Goal: Check status: Check status

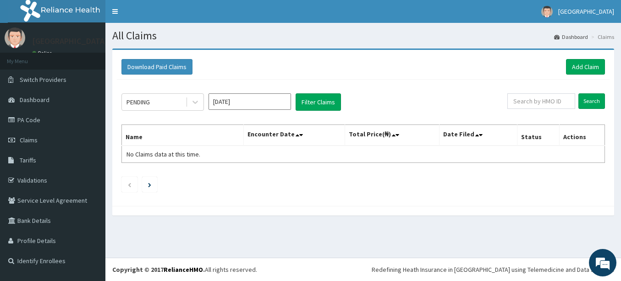
click at [397, 36] on h1 "All Claims" at bounding box center [362, 36] width 501 height 12
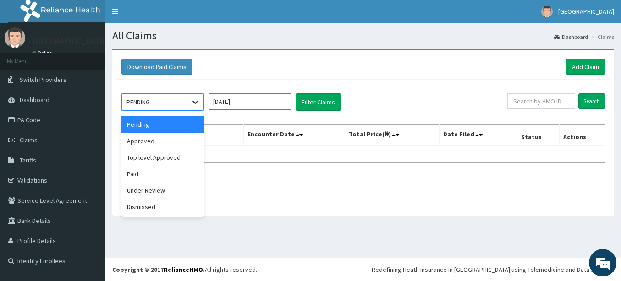
click at [193, 103] on icon at bounding box center [195, 102] width 9 height 9
click at [158, 142] on div "Approved" at bounding box center [162, 141] width 82 height 16
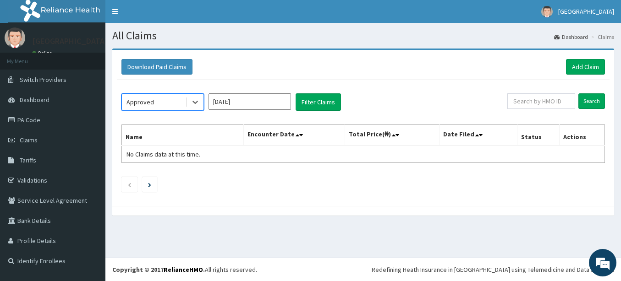
click at [263, 106] on input "[DATE]" at bounding box center [249, 101] width 82 height 16
click at [319, 101] on button "Filter Claims" at bounding box center [317, 101] width 45 height 17
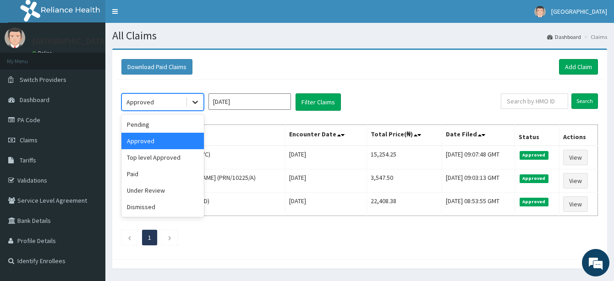
click at [195, 103] on icon at bounding box center [195, 102] width 9 height 9
click at [152, 141] on div "Approved" at bounding box center [162, 141] width 82 height 16
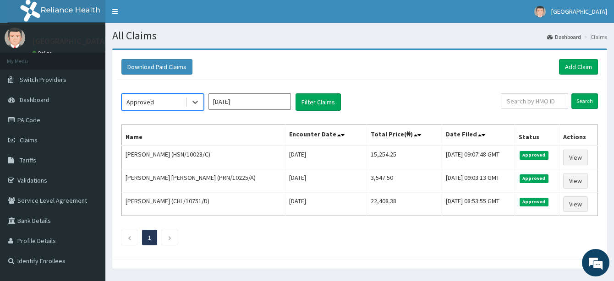
click at [277, 107] on input "[DATE]" at bounding box center [249, 101] width 82 height 16
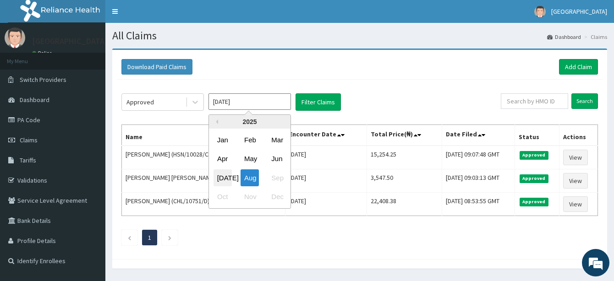
click at [218, 180] on div "[DATE]" at bounding box center [222, 177] width 18 height 17
type input "[DATE]"
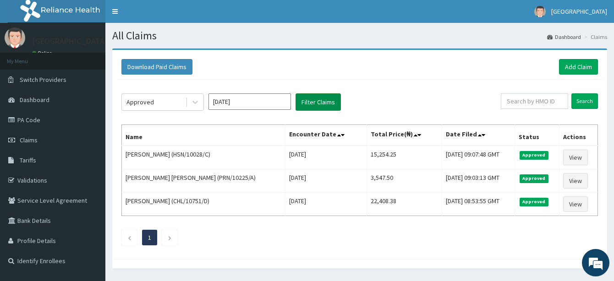
click at [305, 105] on button "Filter Claims" at bounding box center [317, 101] width 45 height 17
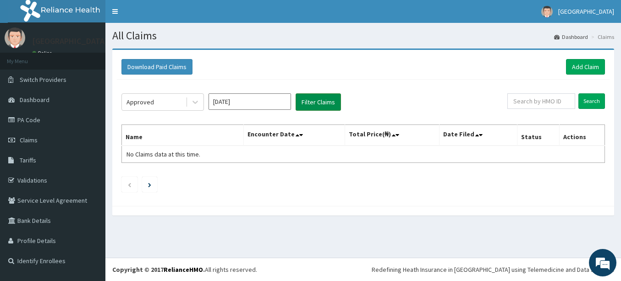
click at [310, 102] on button "Filter Claims" at bounding box center [317, 101] width 45 height 17
click at [318, 101] on button "Filter Claims" at bounding box center [317, 101] width 45 height 17
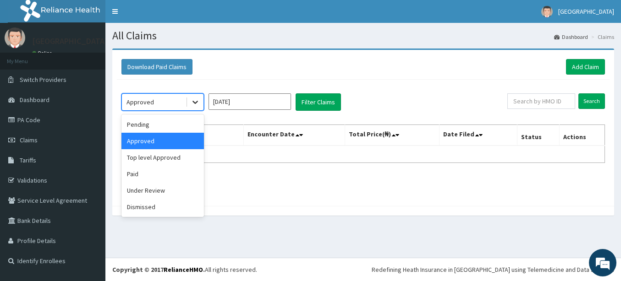
click at [196, 99] on icon at bounding box center [195, 102] width 9 height 9
click at [178, 159] on div "Top level Approved" at bounding box center [162, 157] width 82 height 16
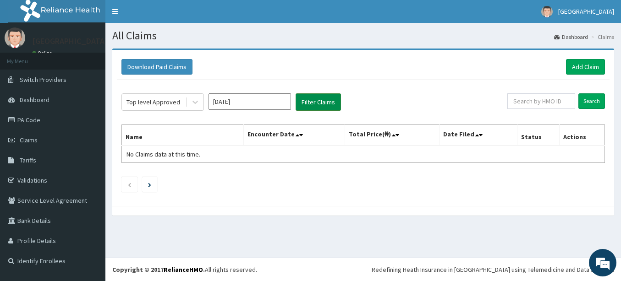
click at [318, 103] on button "Filter Claims" at bounding box center [317, 101] width 45 height 17
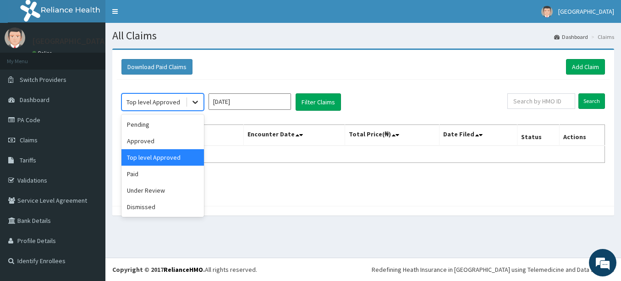
click at [195, 104] on icon at bounding box center [194, 102] width 5 height 3
click at [186, 159] on div "Top level Approved" at bounding box center [162, 157] width 82 height 16
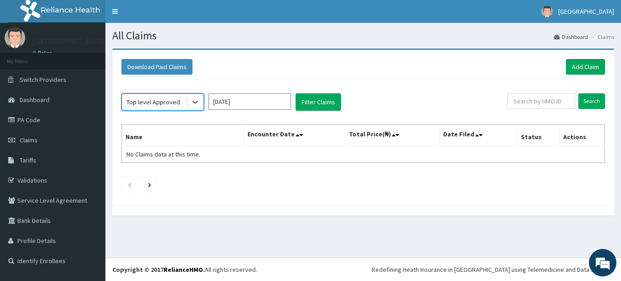
click at [271, 105] on input "[DATE]" at bounding box center [249, 101] width 82 height 16
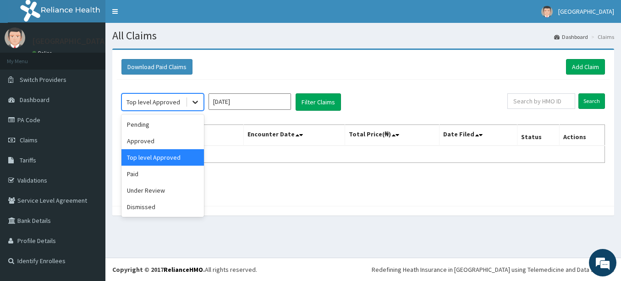
click at [195, 104] on icon at bounding box center [195, 102] width 9 height 9
click at [153, 175] on div "Paid" at bounding box center [162, 174] width 82 height 16
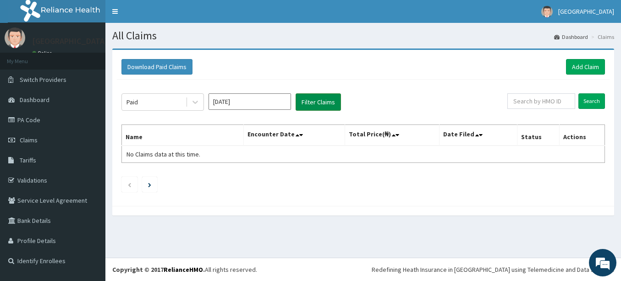
click at [309, 101] on button "Filter Claims" at bounding box center [317, 101] width 45 height 17
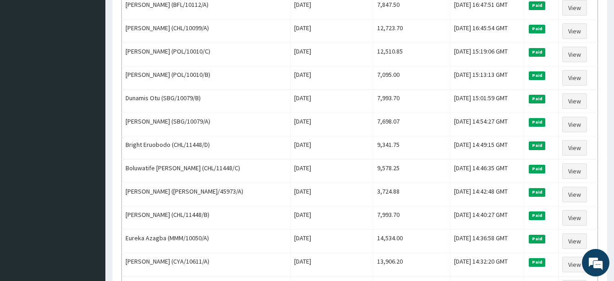
scroll to position [641, 0]
